Goal: Task Accomplishment & Management: Manage account settings

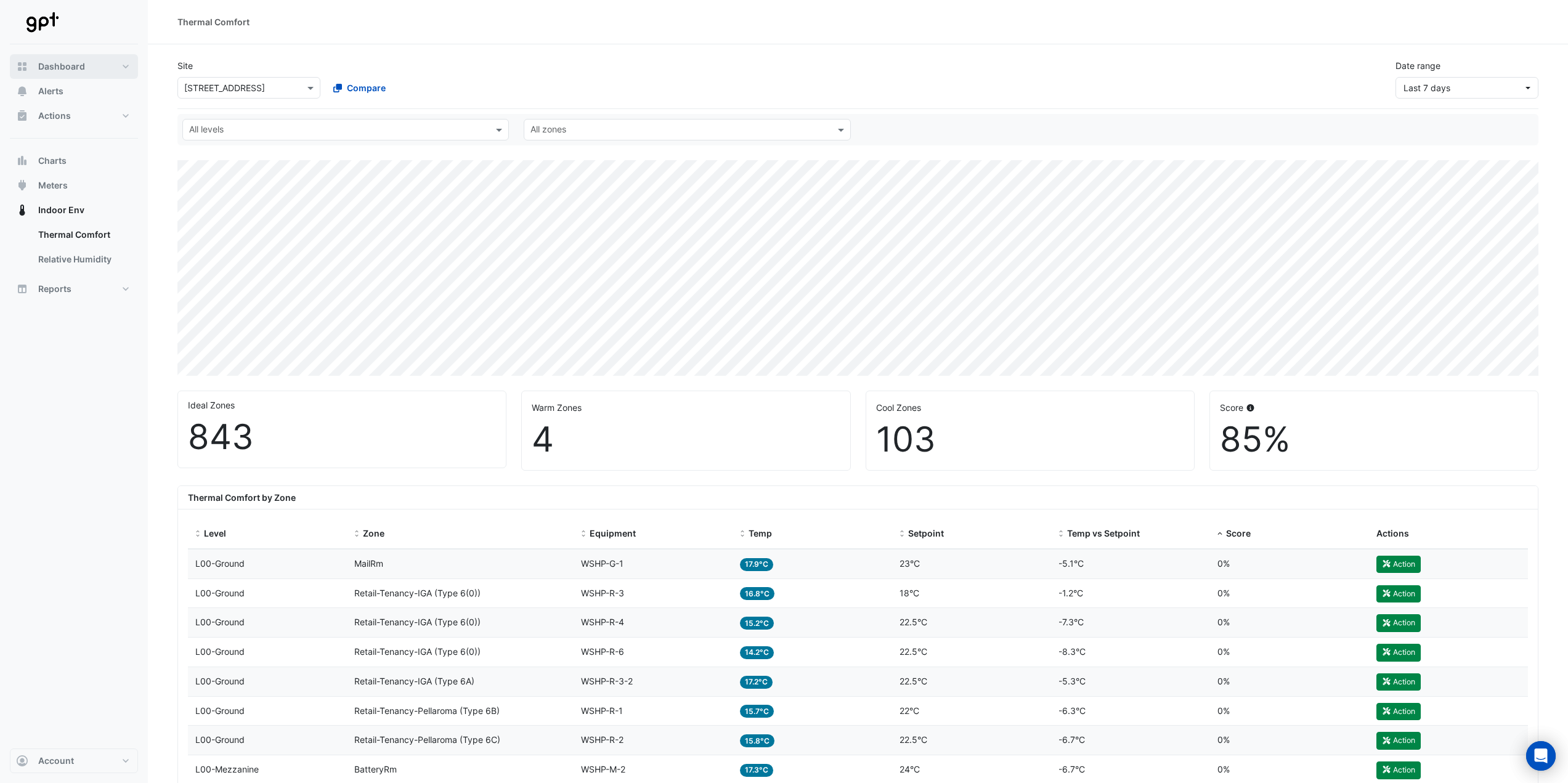
click at [63, 66] on span "Dashboard" at bounding box center [61, 66] width 47 height 12
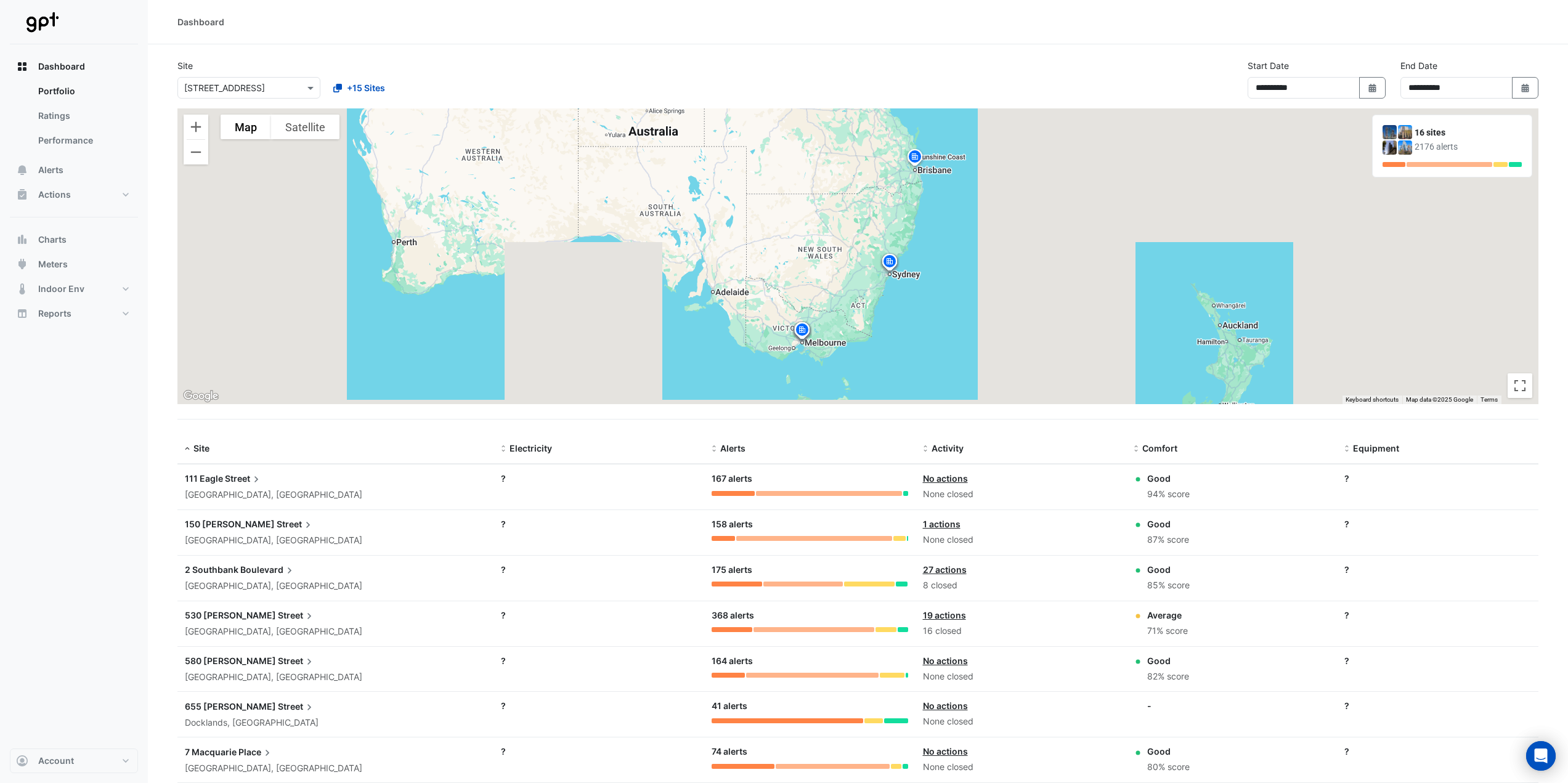
scroll to position [62, 0]
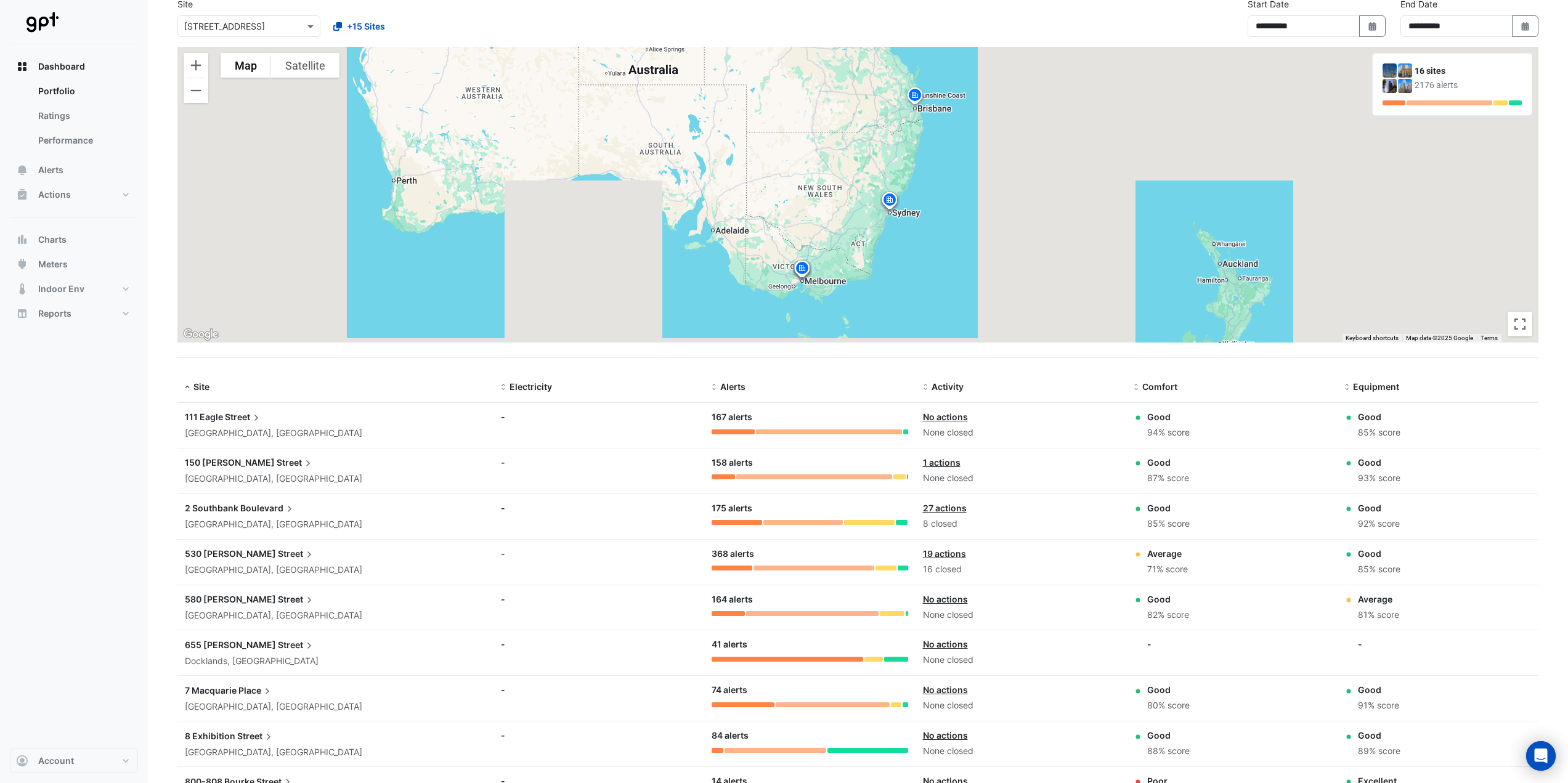
click at [215, 508] on span "2 Southbank" at bounding box center [211, 508] width 53 height 11
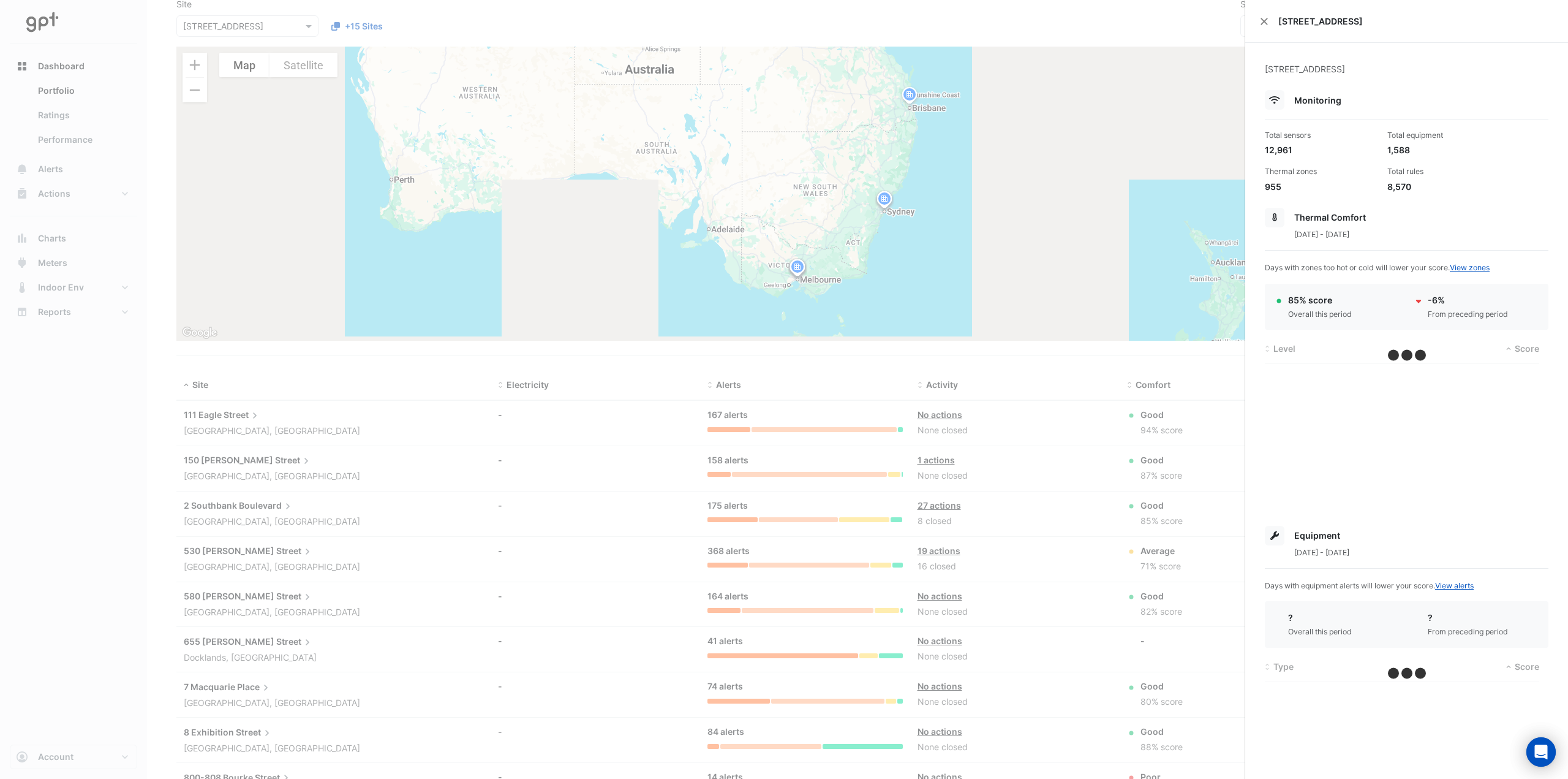
click at [55, 159] on ngb-offcanvas-backdrop at bounding box center [784, 389] width 1568 height 779
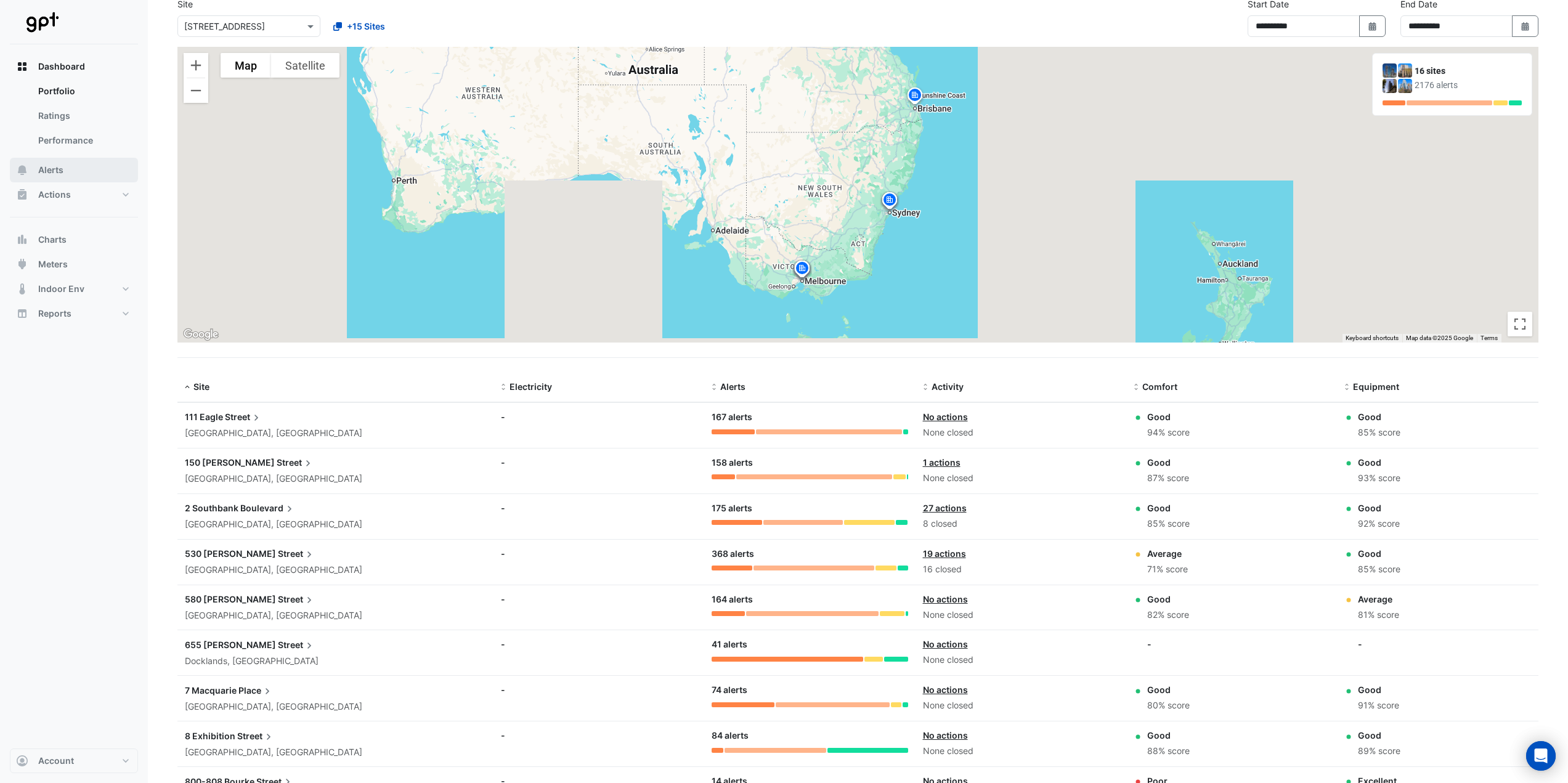
click at [53, 165] on span "Alerts" at bounding box center [50, 170] width 25 height 12
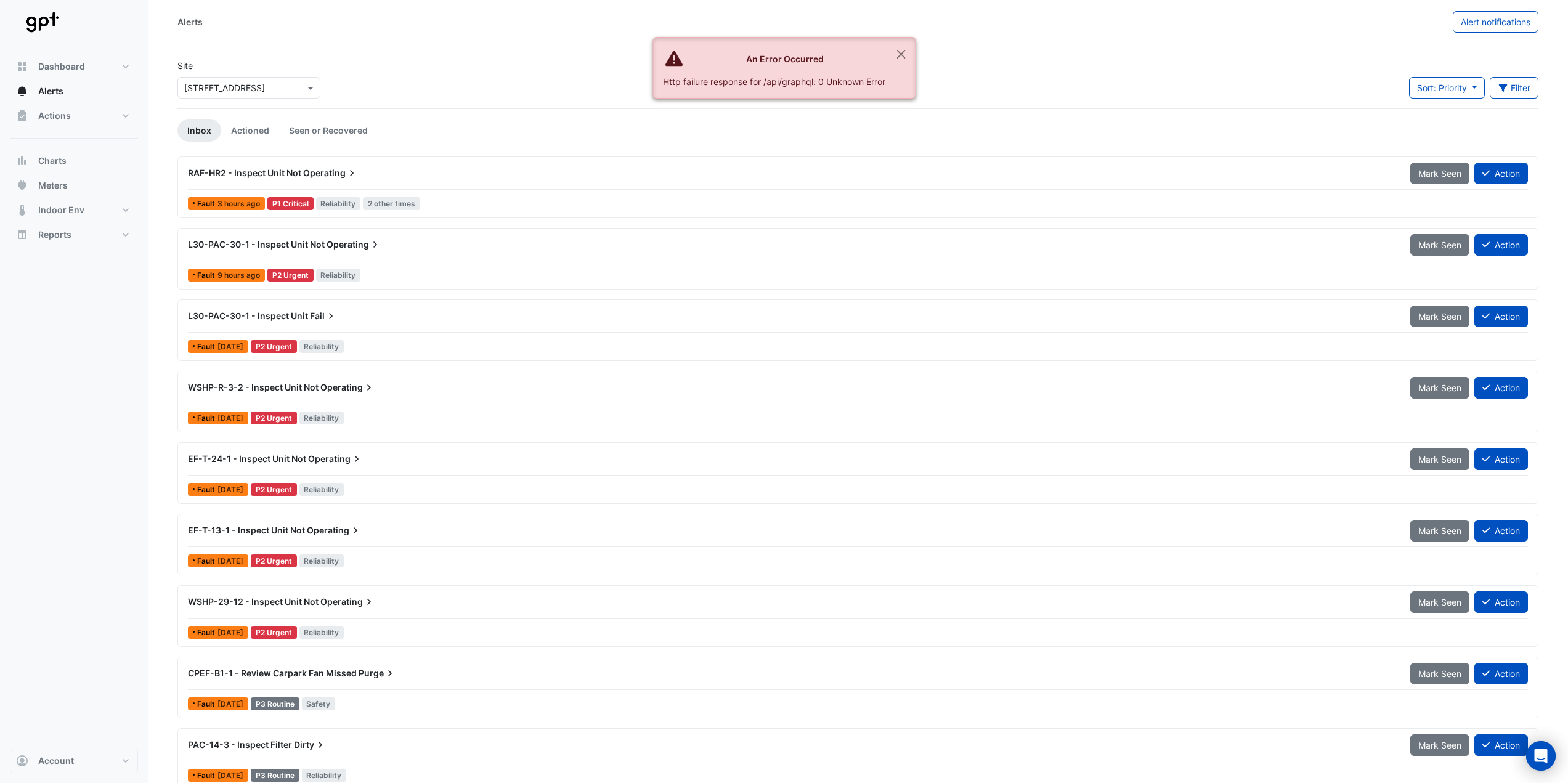
click at [299, 175] on span "RAF-HR2 - Inspect Unit Not" at bounding box center [244, 173] width 114 height 11
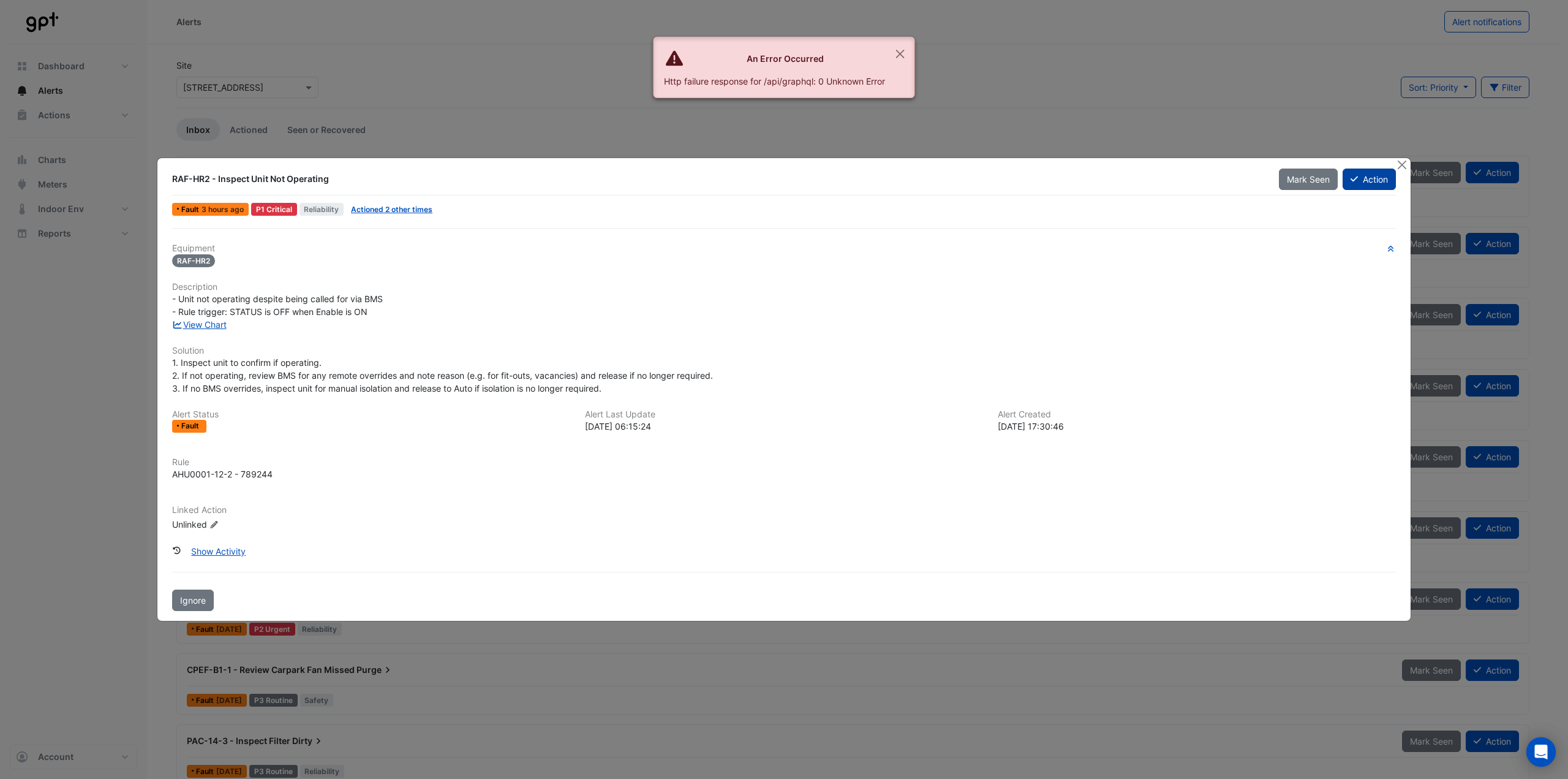
click at [1378, 177] on button "Action" at bounding box center [1369, 179] width 53 height 21
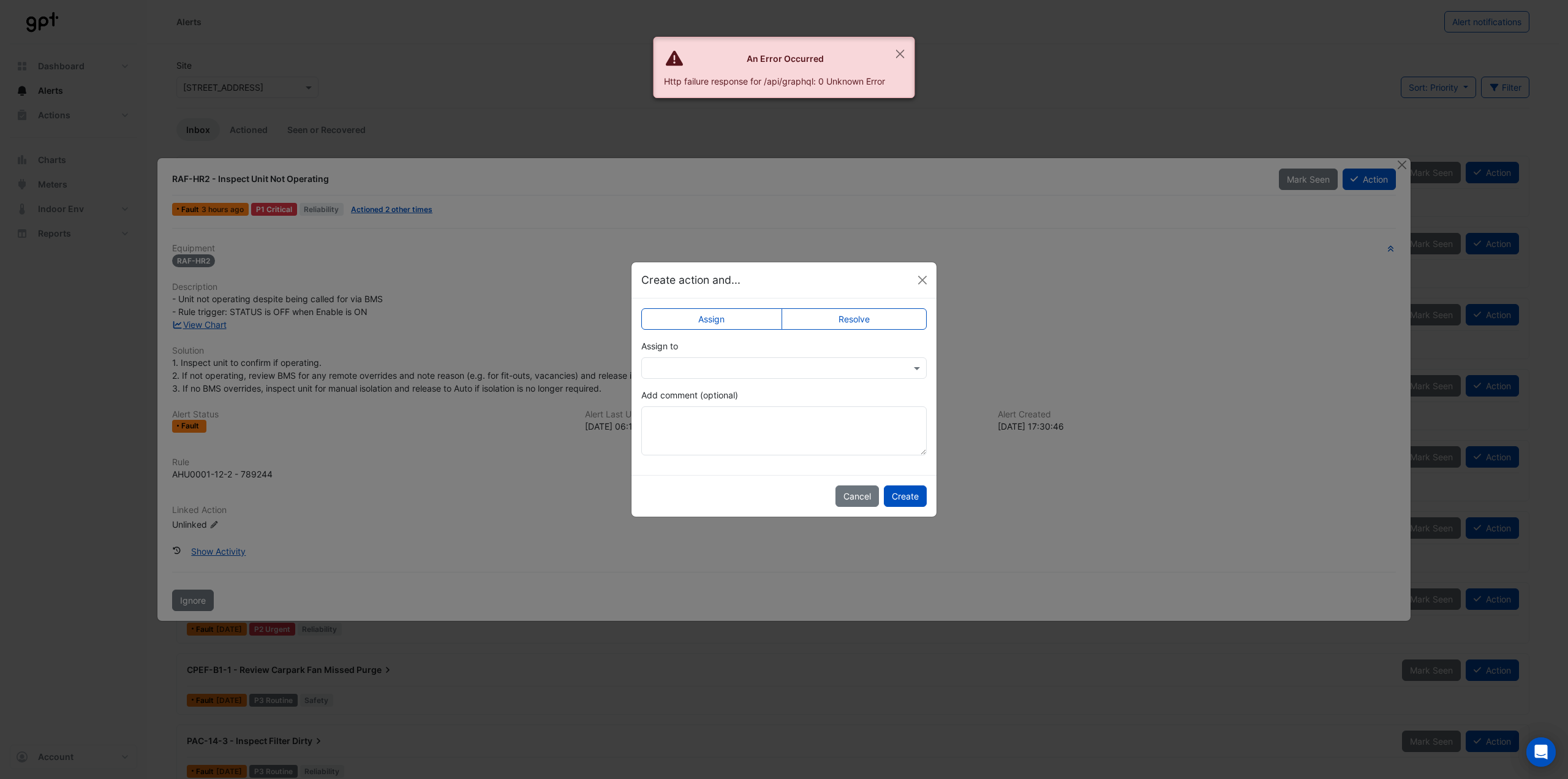
click at [706, 373] on input "text" at bounding box center [772, 368] width 247 height 13
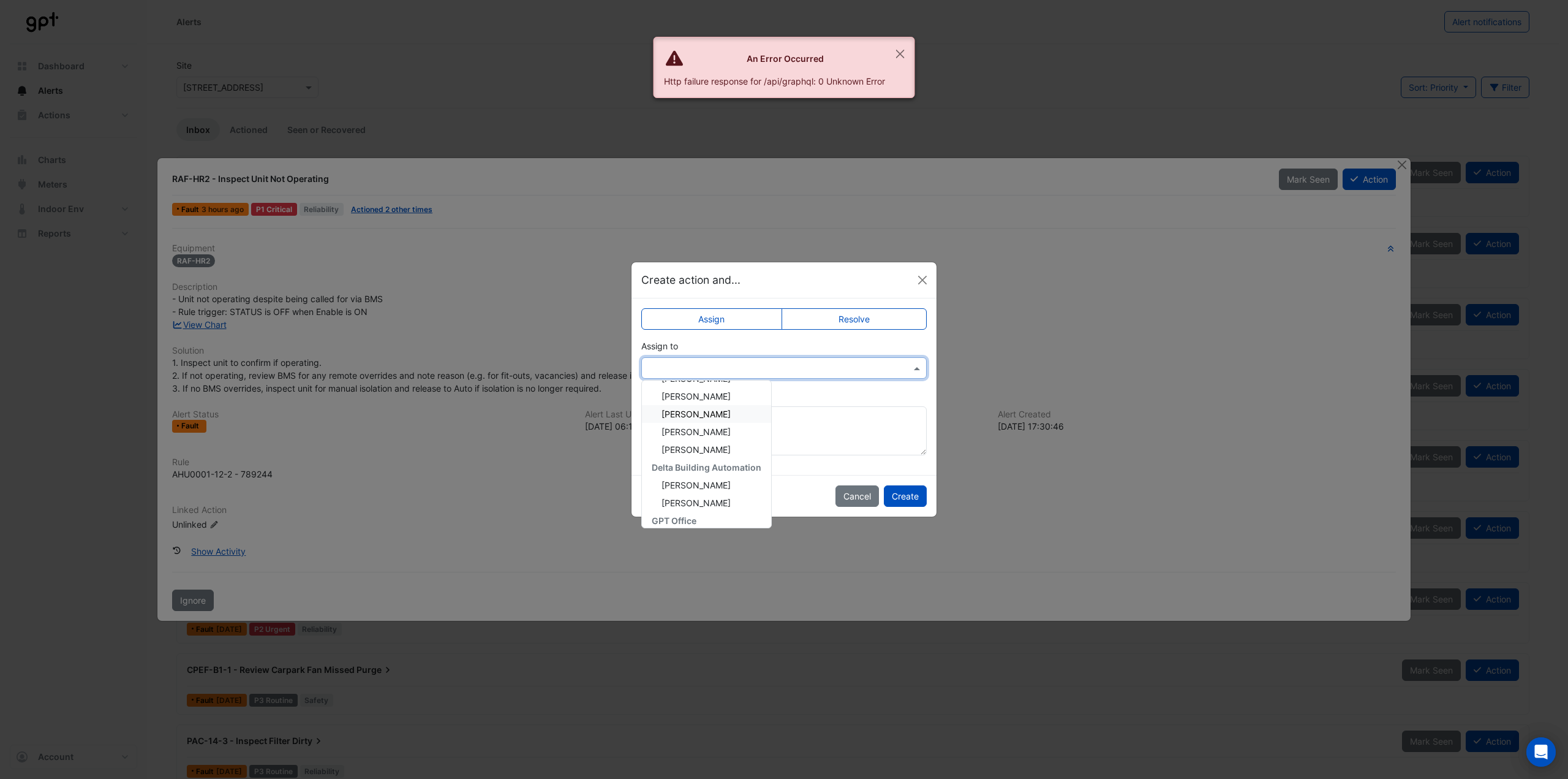
click at [722, 416] on span "[PERSON_NAME]" at bounding box center [695, 414] width 69 height 11
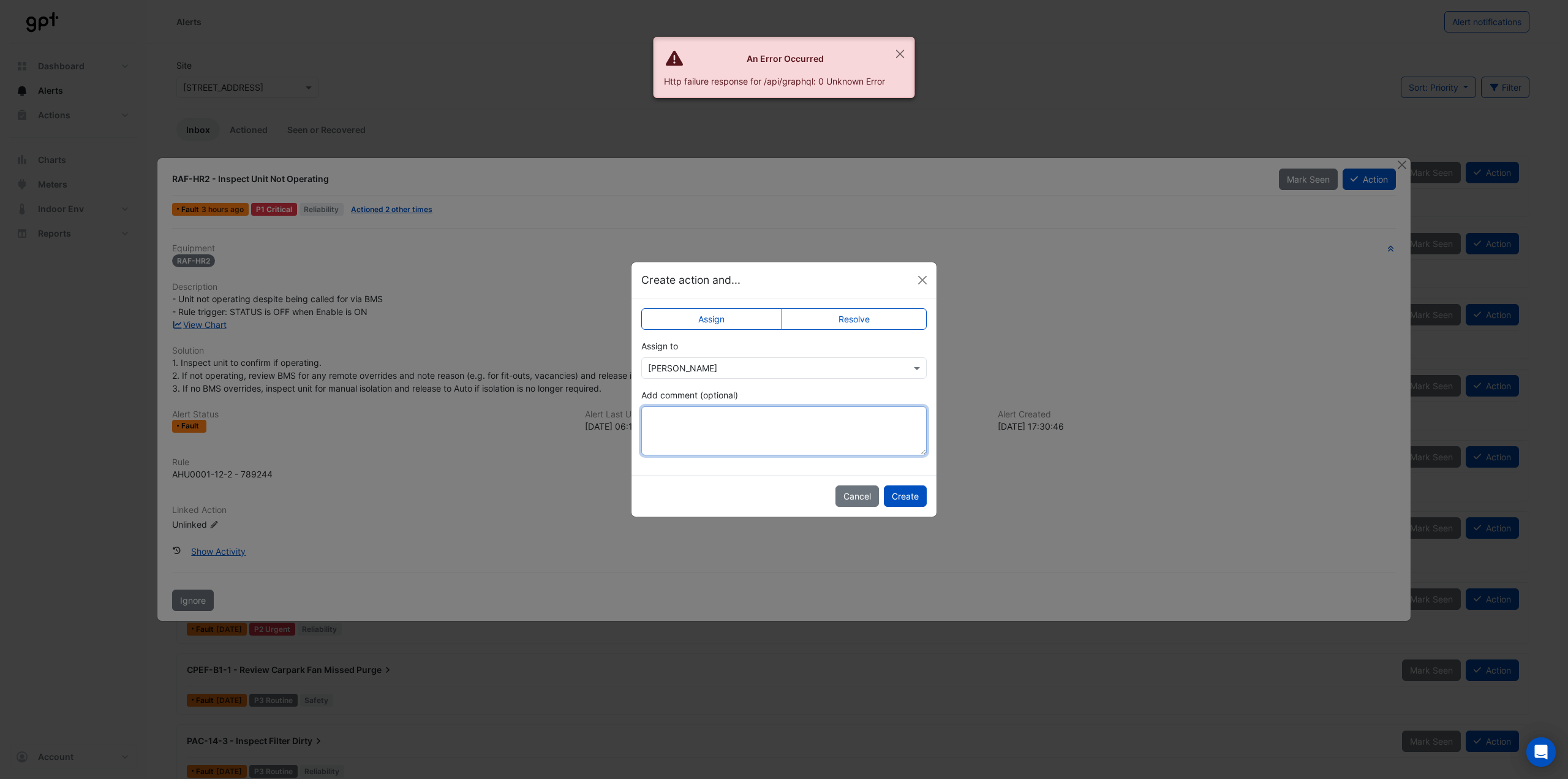
click at [717, 416] on textarea "Add comment (optional)" at bounding box center [784, 431] width 285 height 49
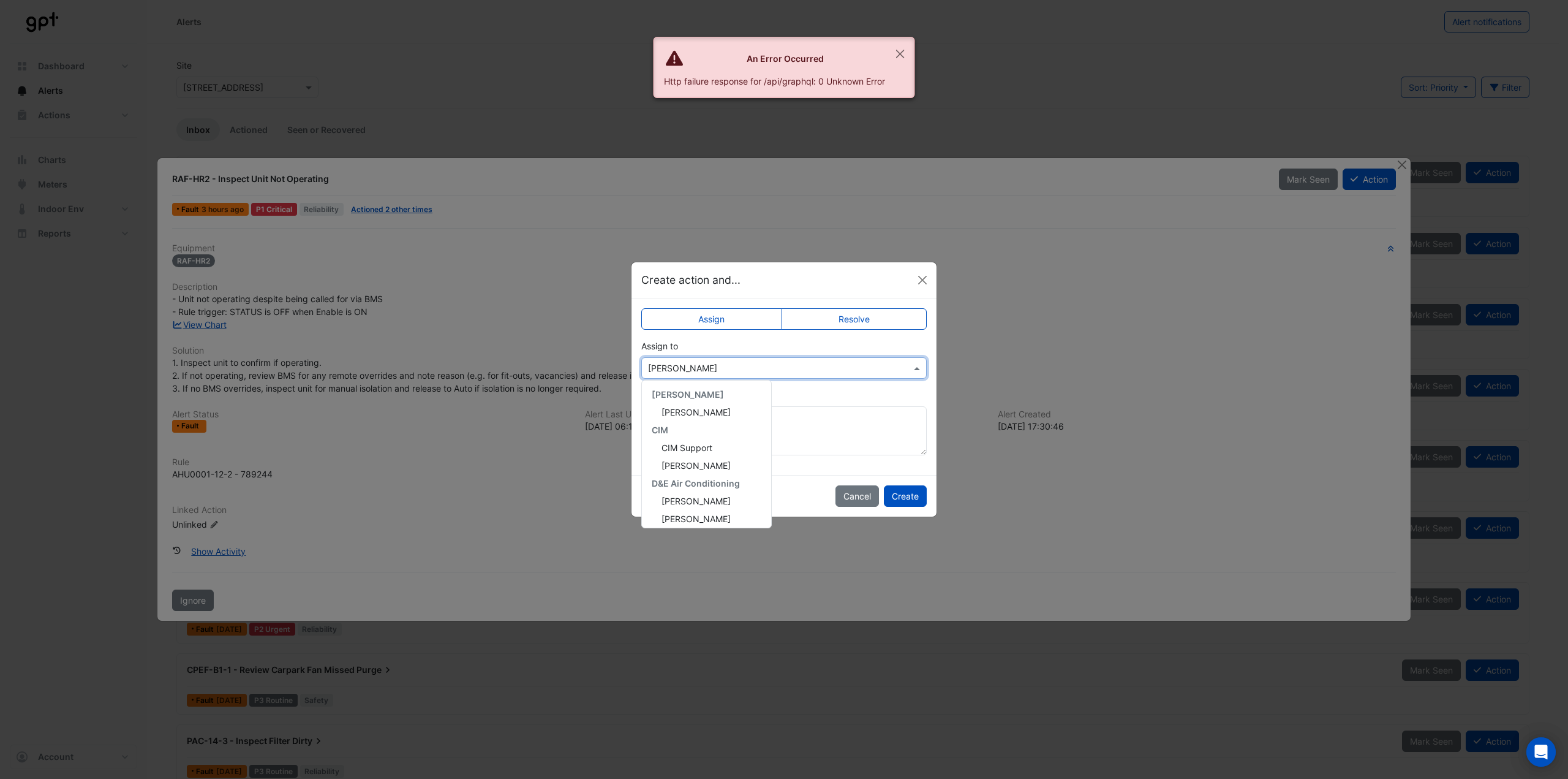
click at [801, 372] on input "text" at bounding box center [772, 368] width 247 height 13
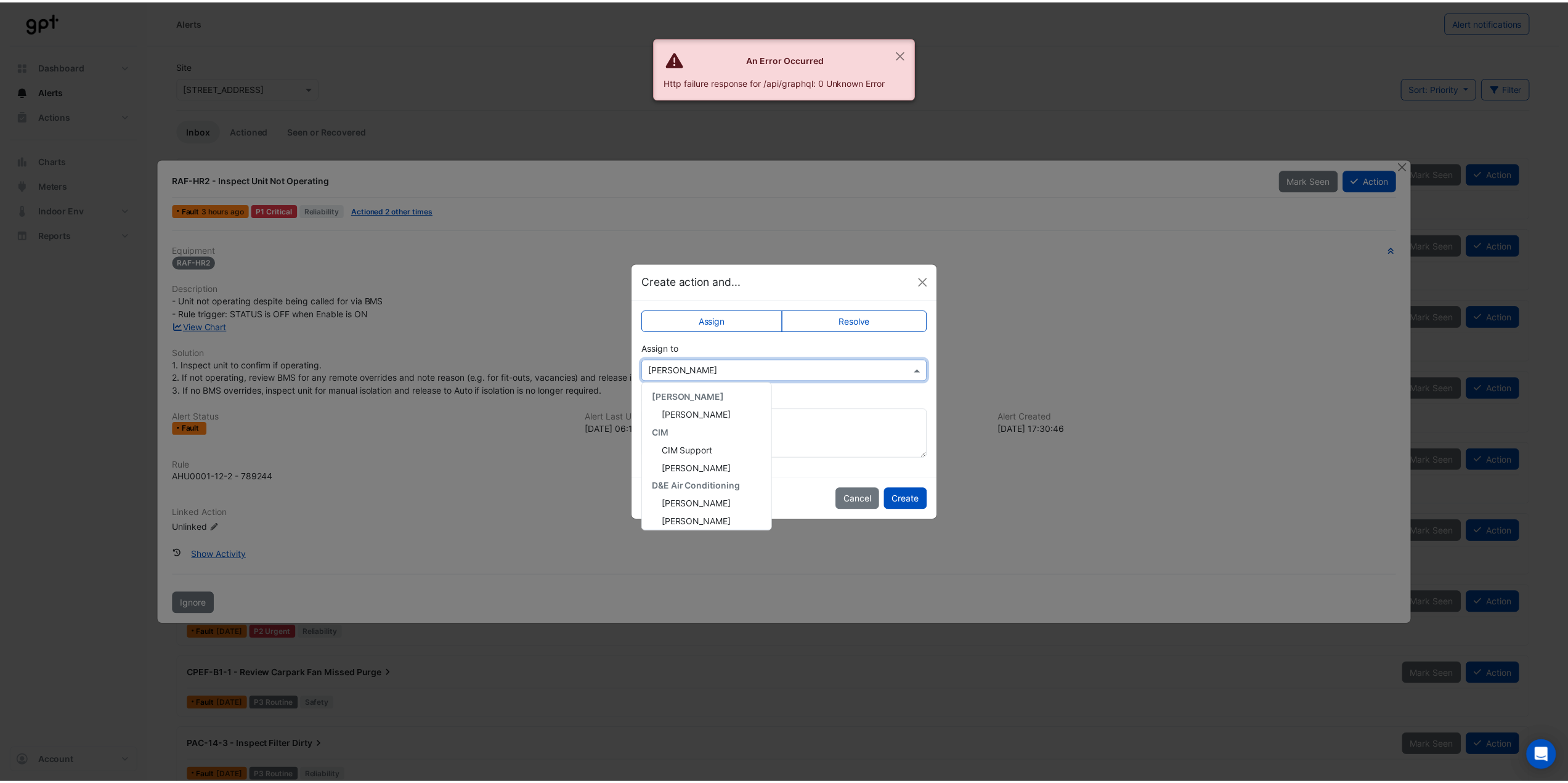
scroll to position [148, 0]
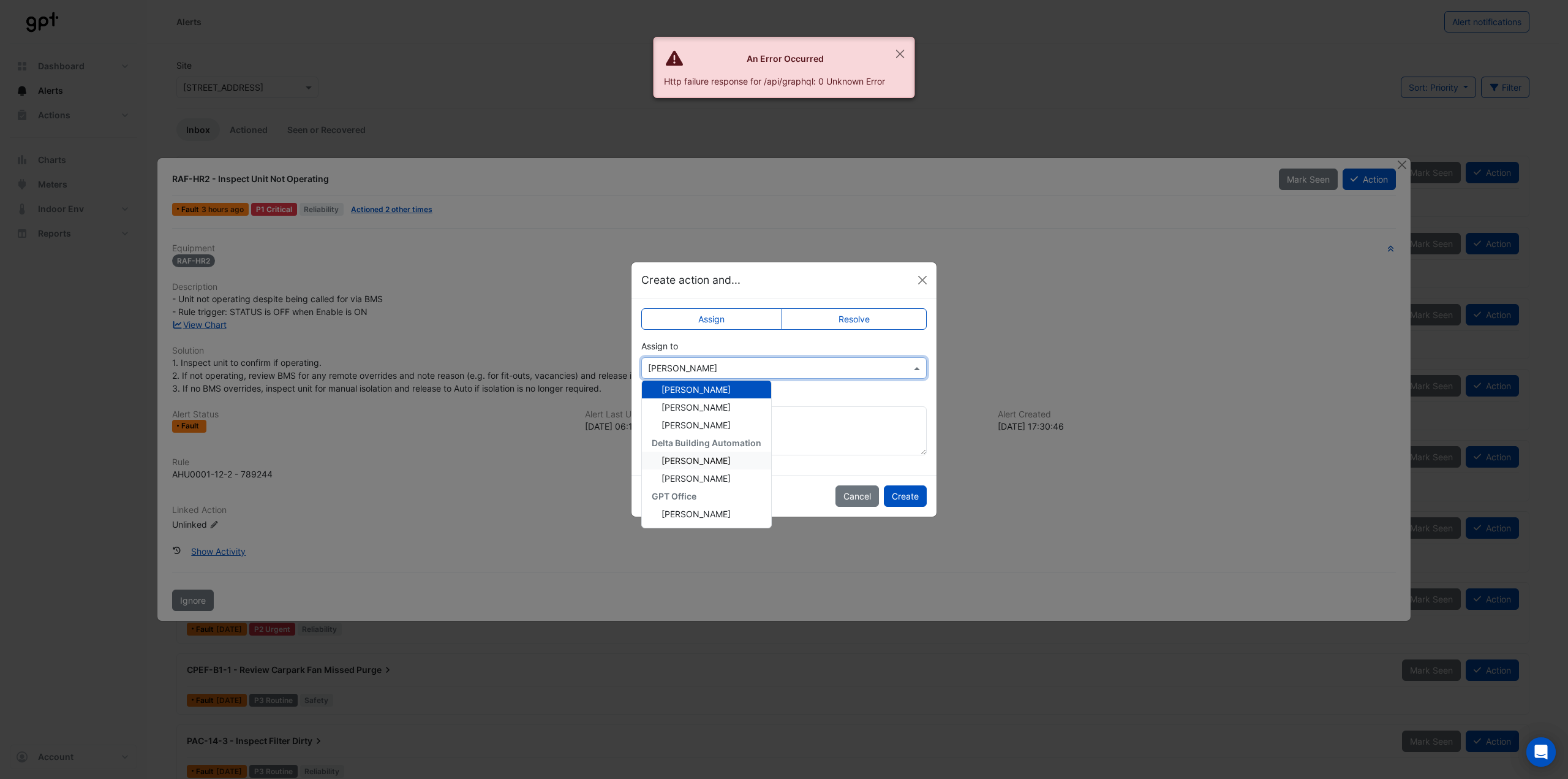
click at [727, 460] on div "[PERSON_NAME]" at bounding box center [707, 460] width 129 height 17
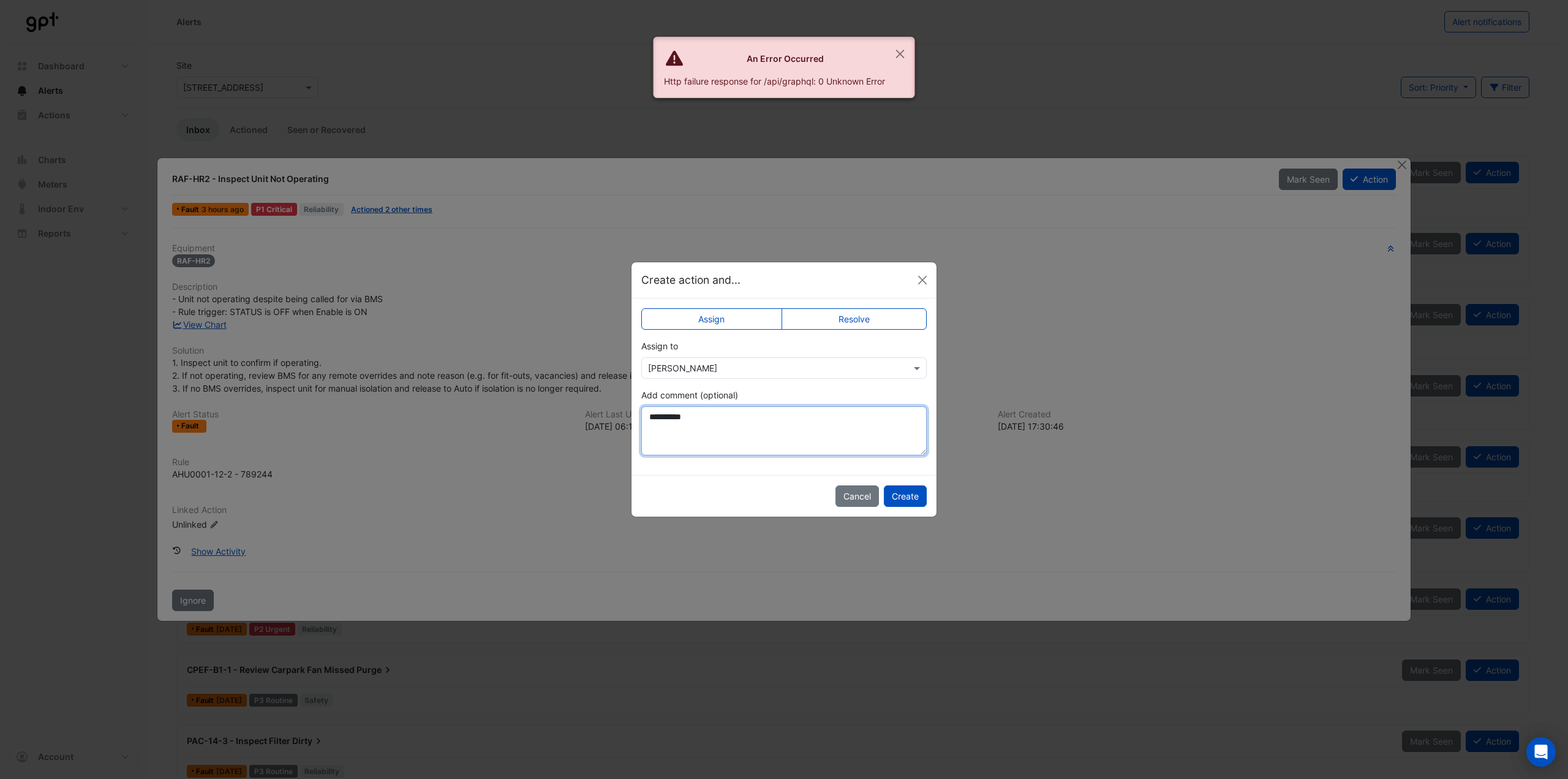
drag, startPoint x: 725, startPoint y: 421, endPoint x: 661, endPoint y: 411, distance: 64.8
click at [661, 411] on textarea "**********" at bounding box center [784, 431] width 285 height 49
type textarea "**********"
click at [893, 491] on button "Create" at bounding box center [905, 496] width 43 height 21
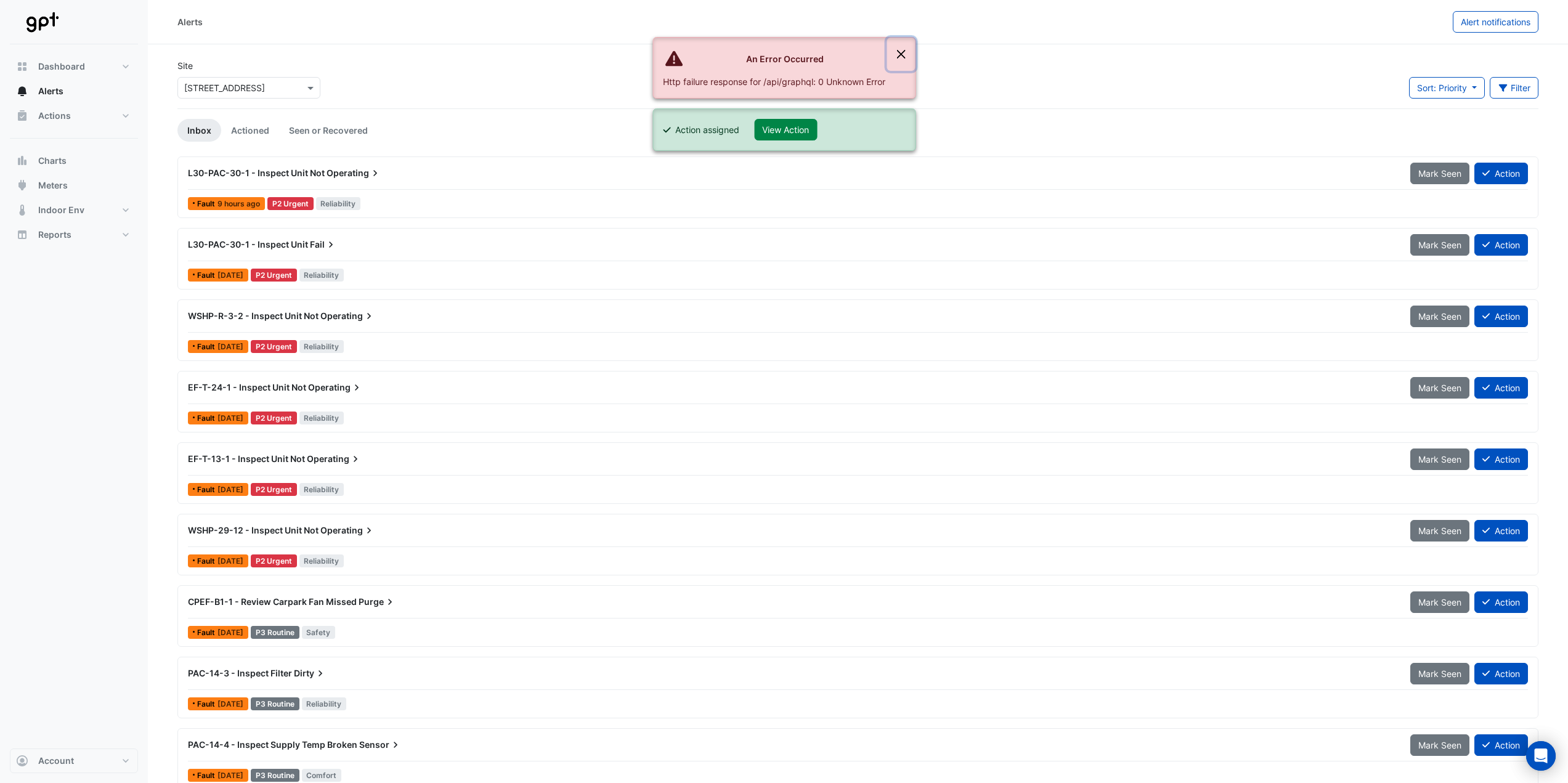
drag, startPoint x: 903, startPoint y: 50, endPoint x: 864, endPoint y: 2, distance: 61.8
click at [898, 43] on button "Close" at bounding box center [900, 54] width 28 height 34
